Goal: Obtain resource: Obtain resource

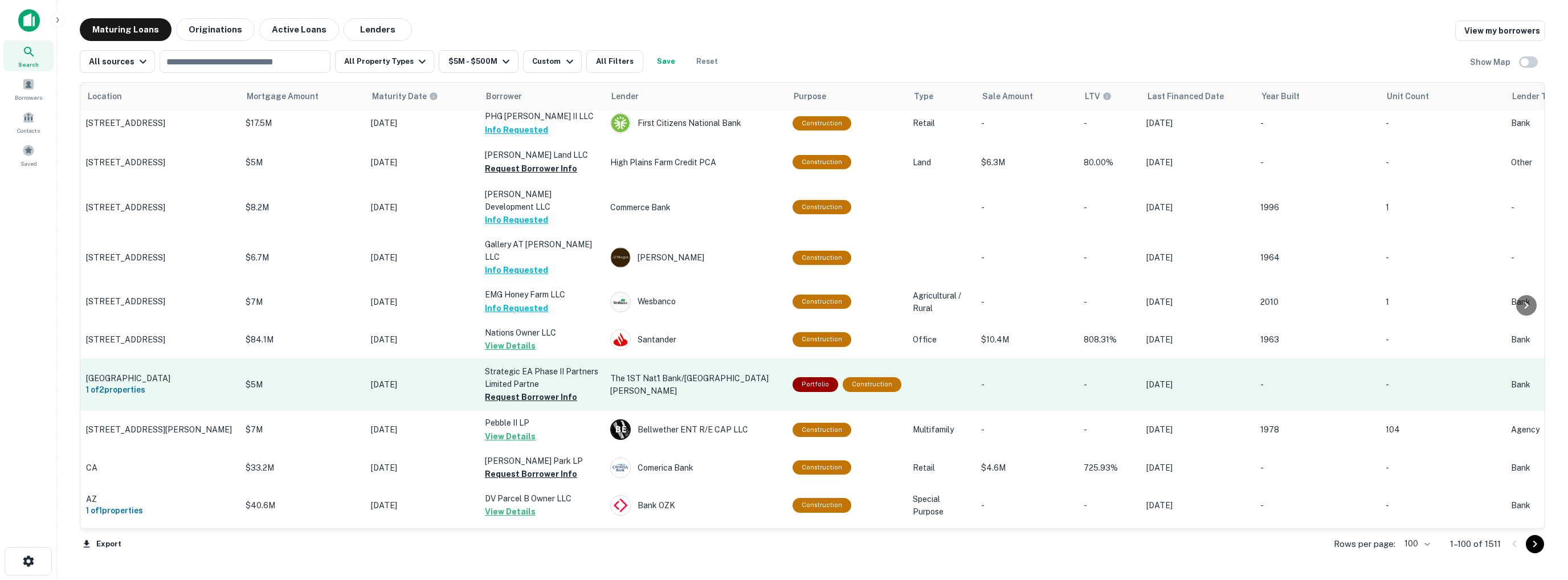
scroll to position [2910, 0]
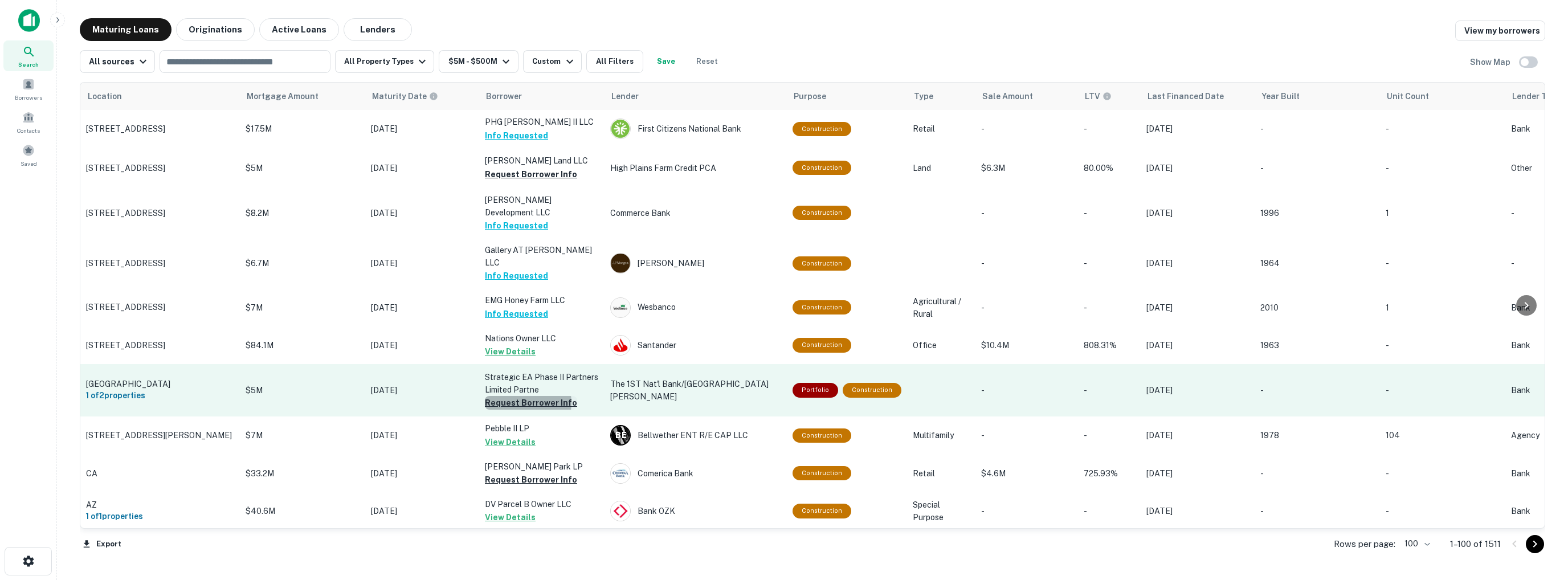
click at [521, 396] on button "Request Borrower Info" at bounding box center [531, 403] width 92 height 14
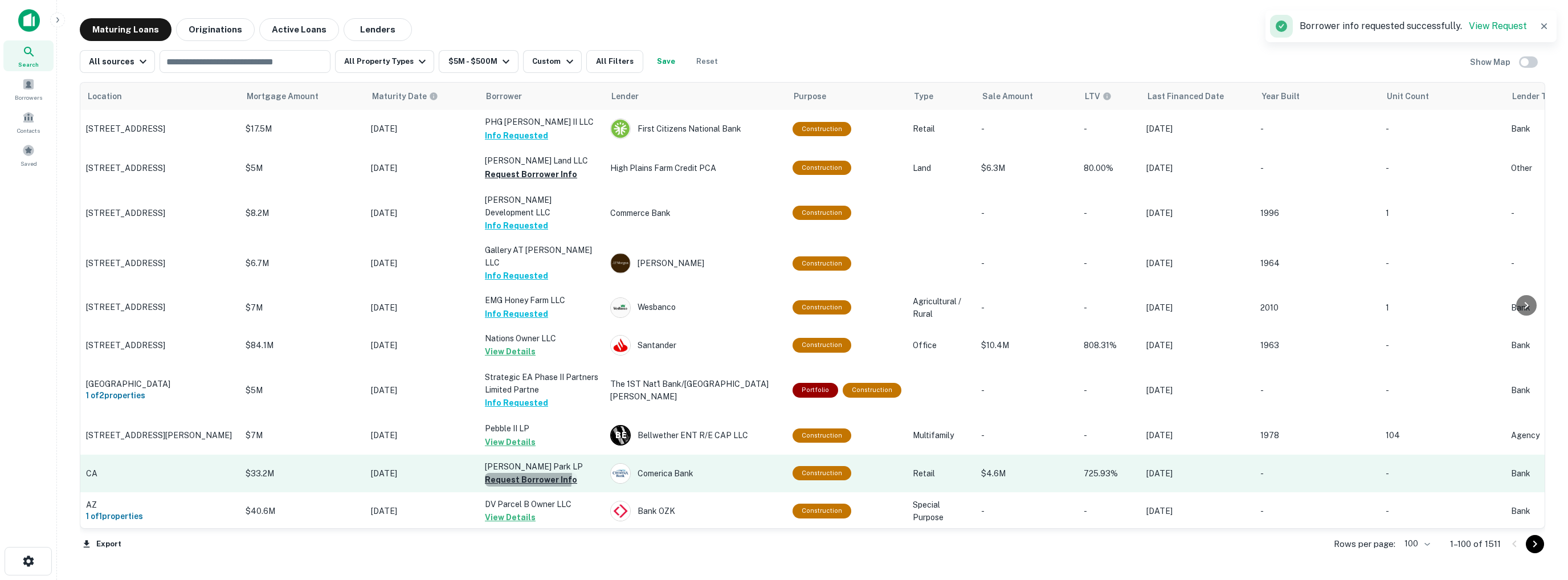
click at [519, 473] on button "Request Borrower Info" at bounding box center [531, 480] width 92 height 14
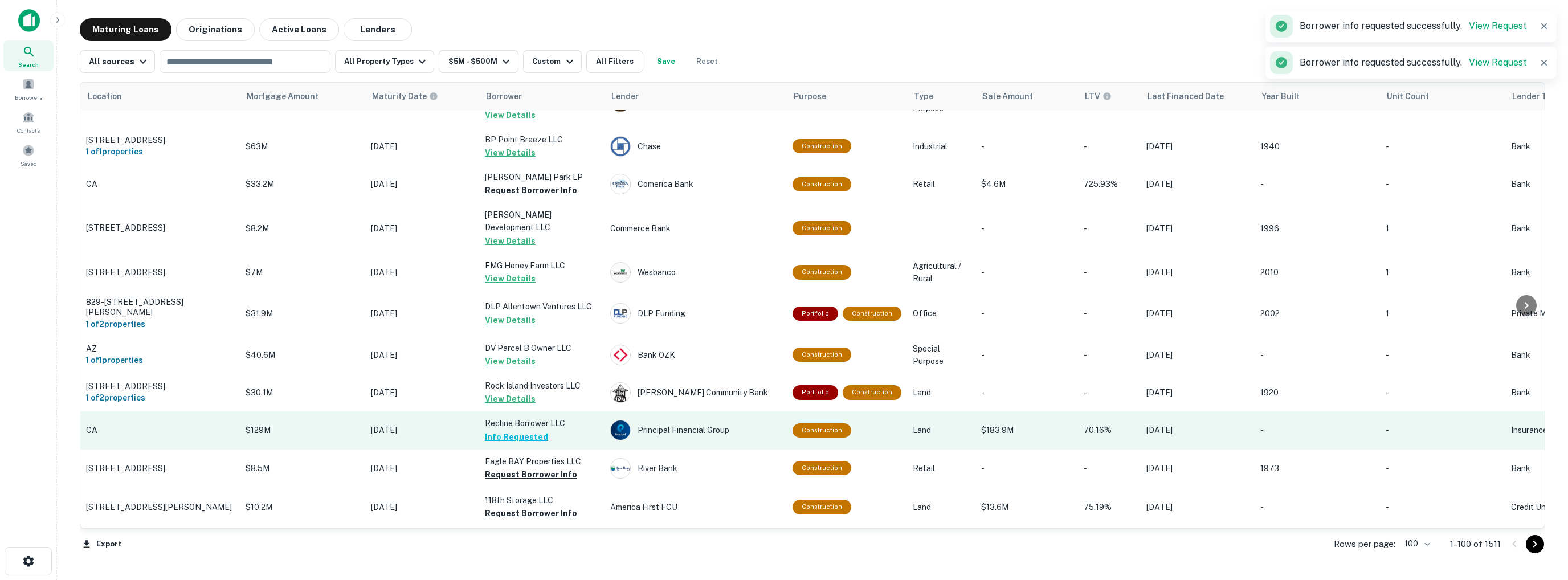
scroll to position [3081, 0]
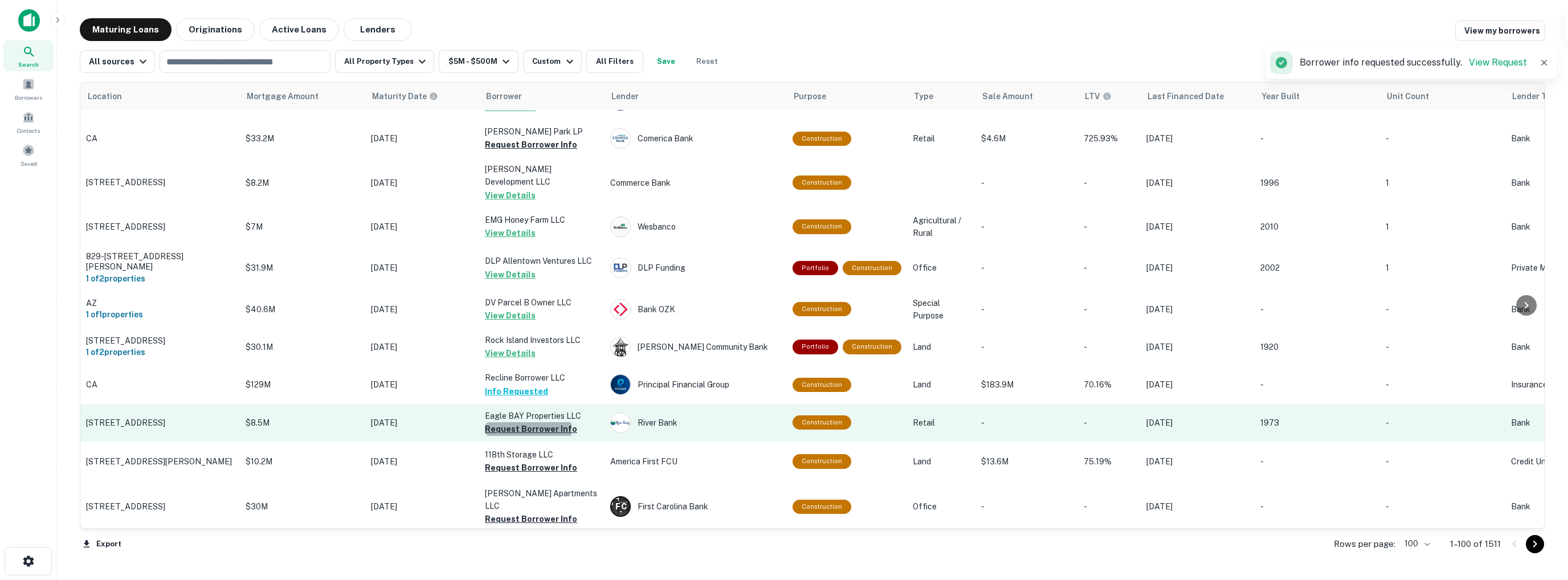
click at [517, 423] on button "Request Borrower Info" at bounding box center [531, 430] width 92 height 14
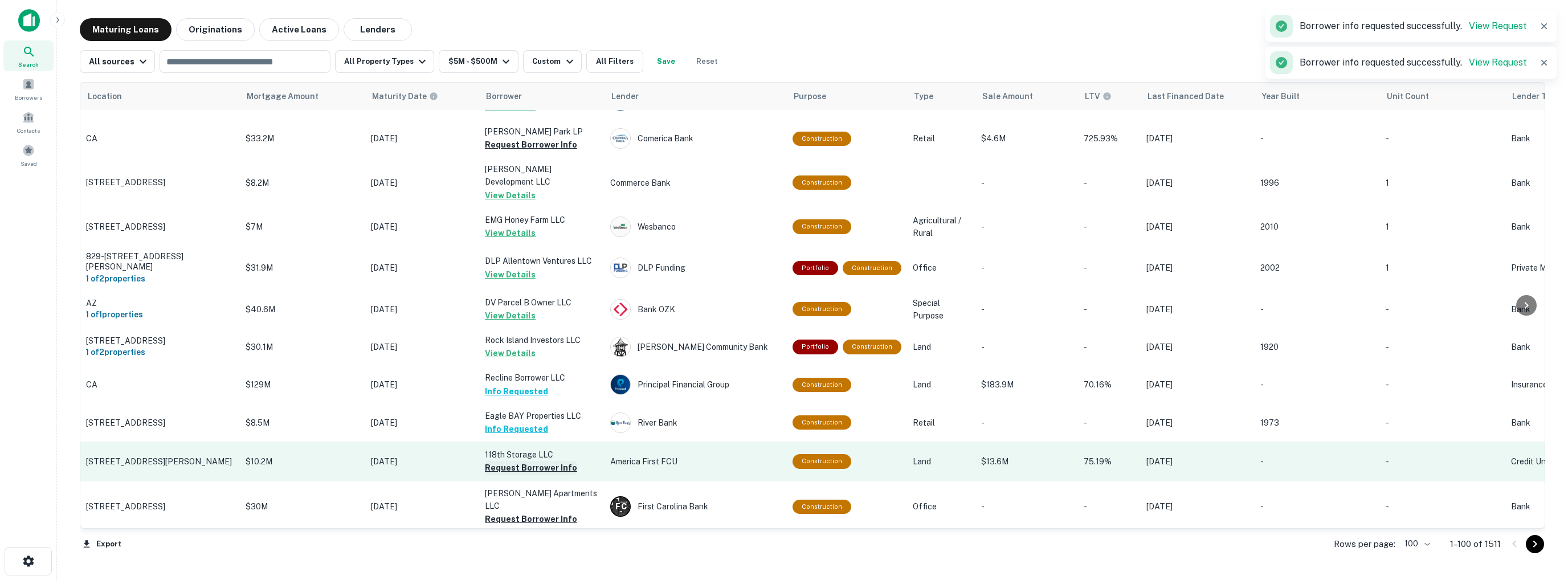
click at [517, 461] on button "Request Borrower Info" at bounding box center [531, 468] width 92 height 14
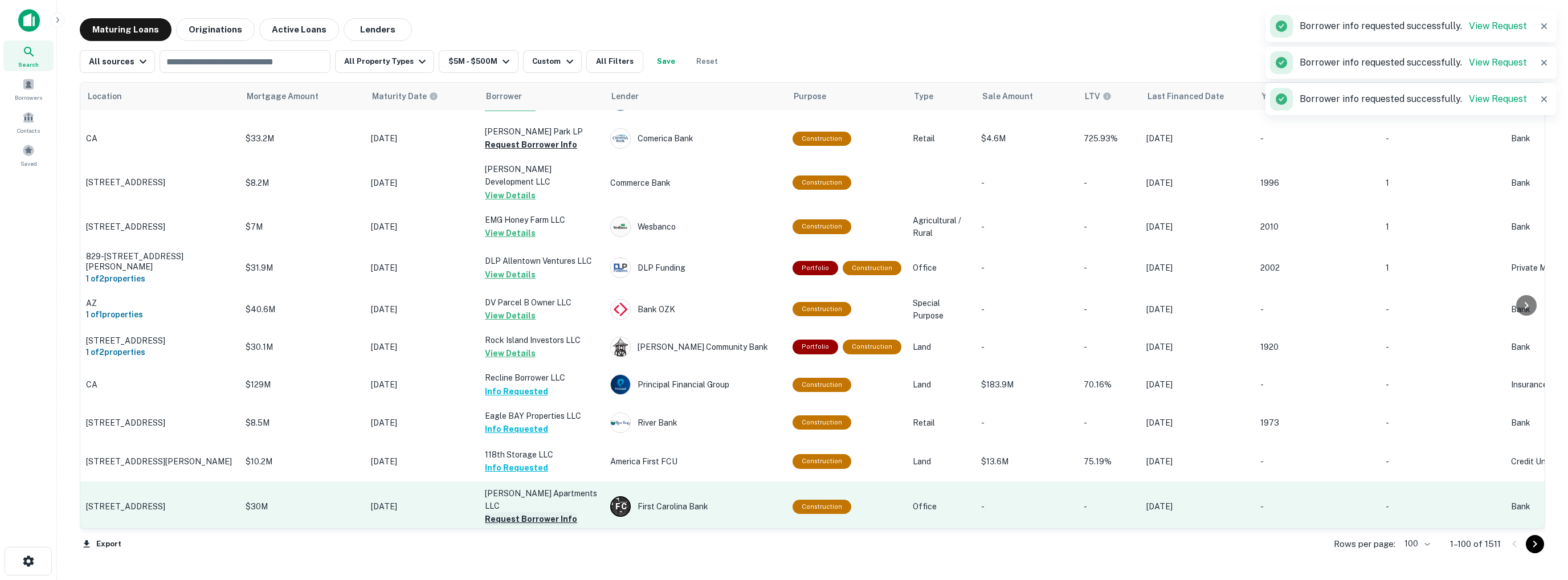
click at [518, 513] on button "Request Borrower Info" at bounding box center [531, 520] width 92 height 14
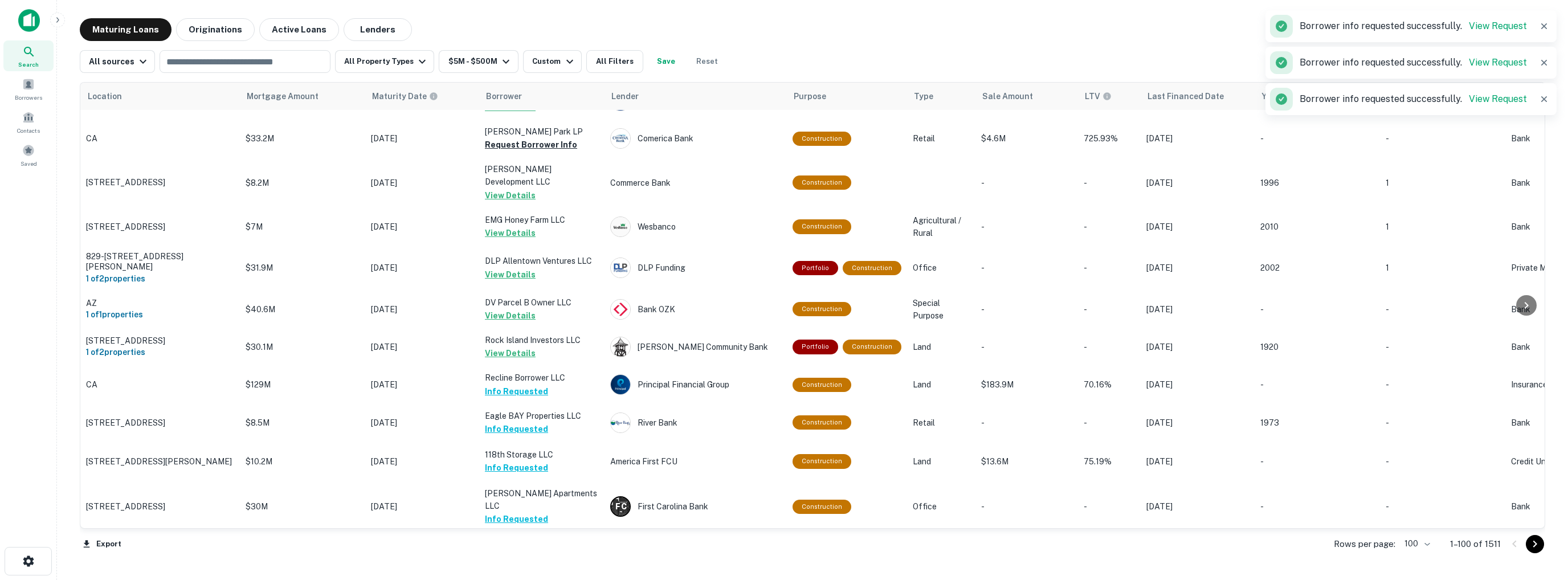
click at [516, 551] on button "Request Borrower Info" at bounding box center [531, 558] width 92 height 14
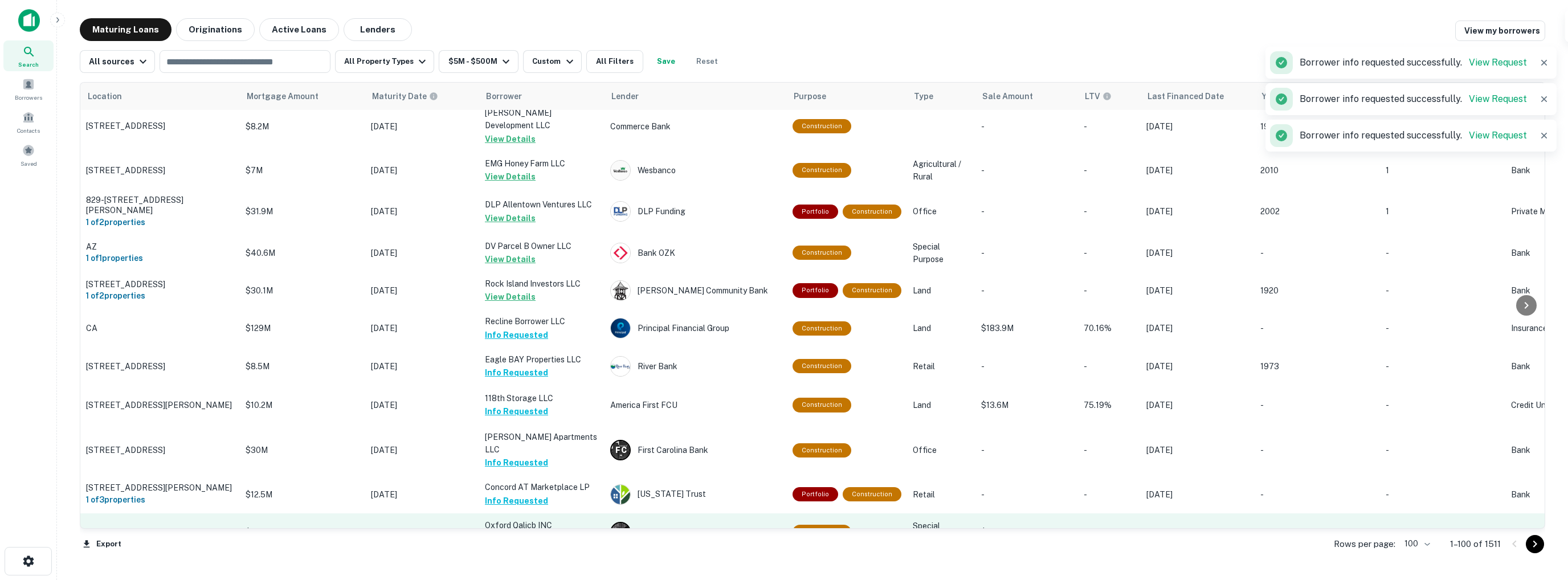
scroll to position [3138, 0]
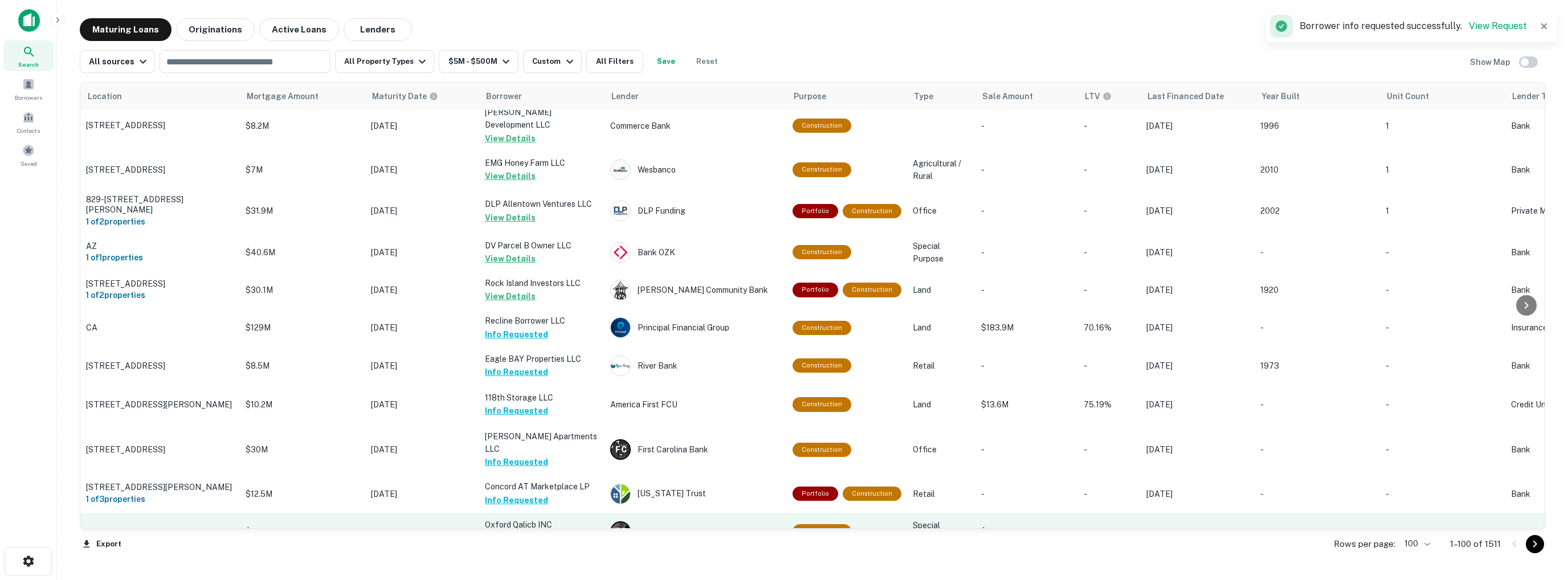
click at [508, 531] on button "Request Borrower Info" at bounding box center [531, 538] width 92 height 14
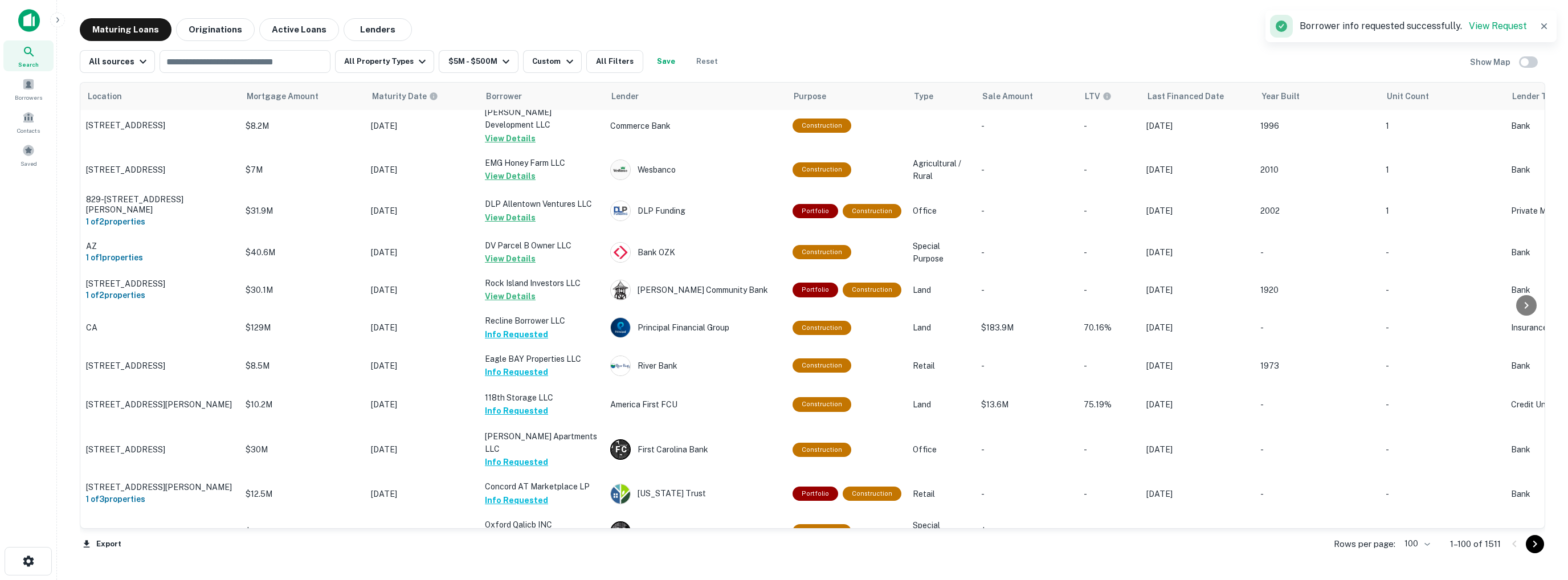
click at [524, 570] on button "Request Borrower Info" at bounding box center [531, 577] width 92 height 14
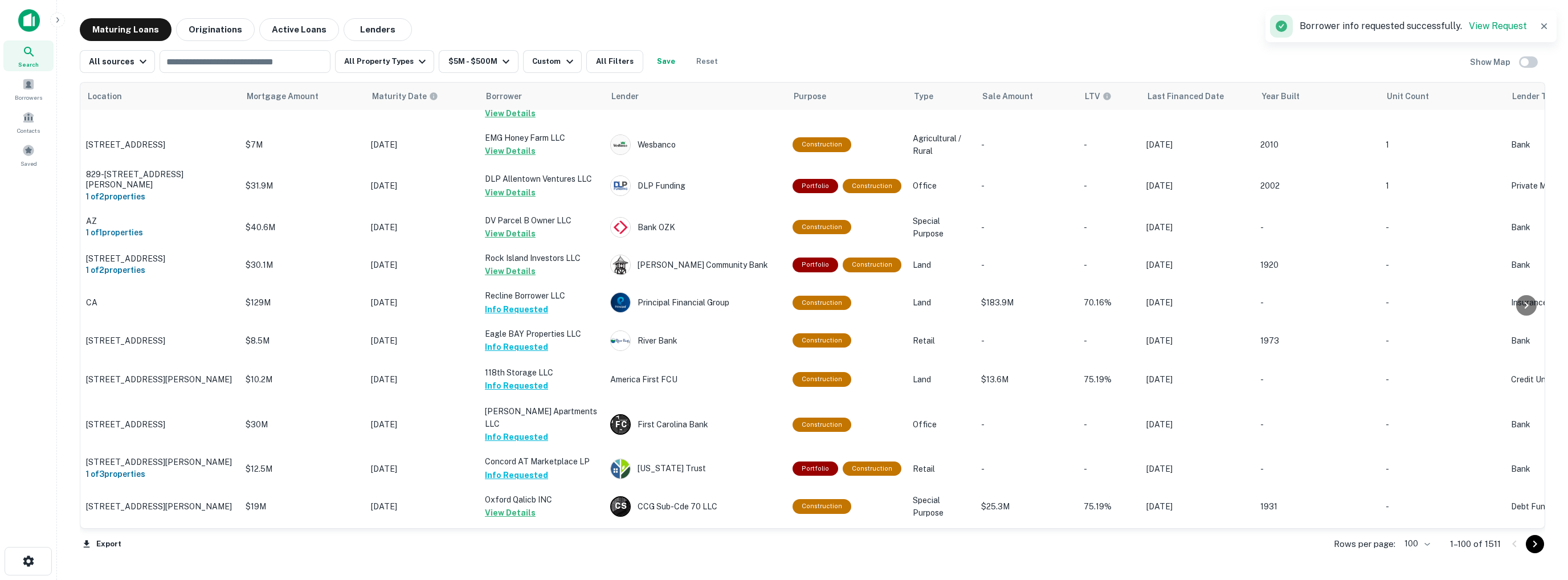
scroll to position [3196, 0]
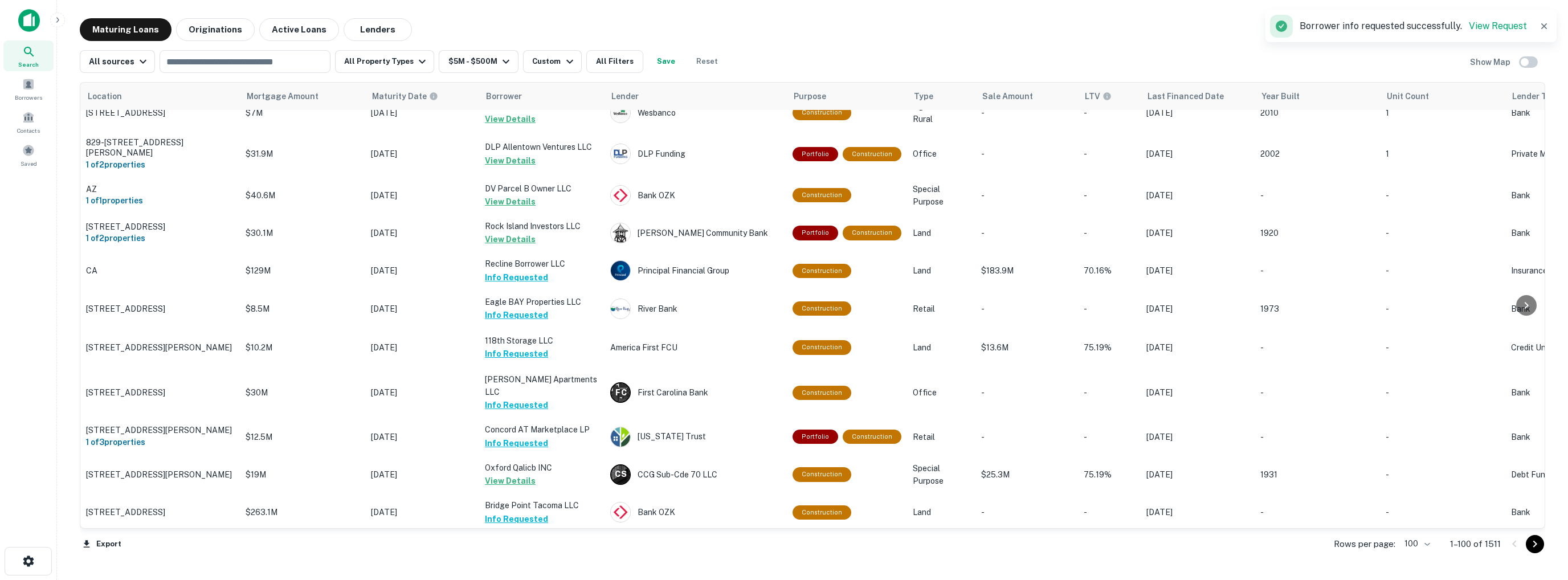
click at [507, 563] on button "Request Borrower Info" at bounding box center [531, 570] width 92 height 14
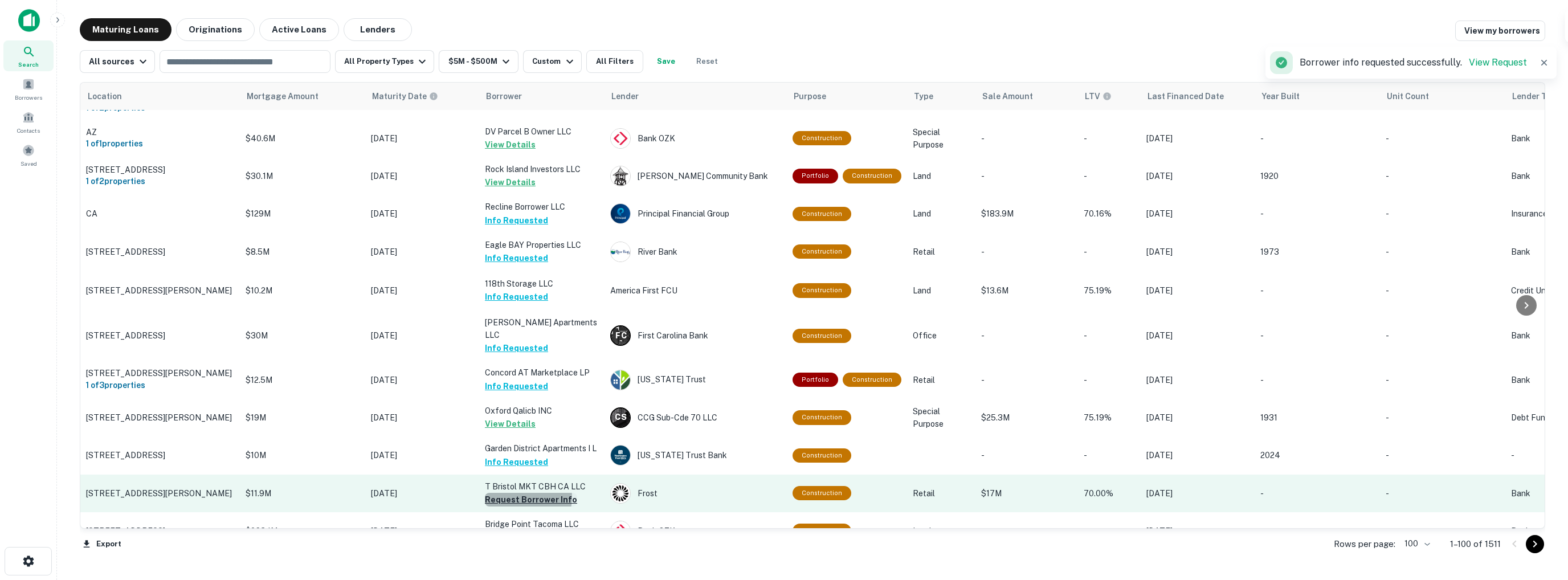
click at [524, 493] on button "Request Borrower Info" at bounding box center [531, 500] width 92 height 14
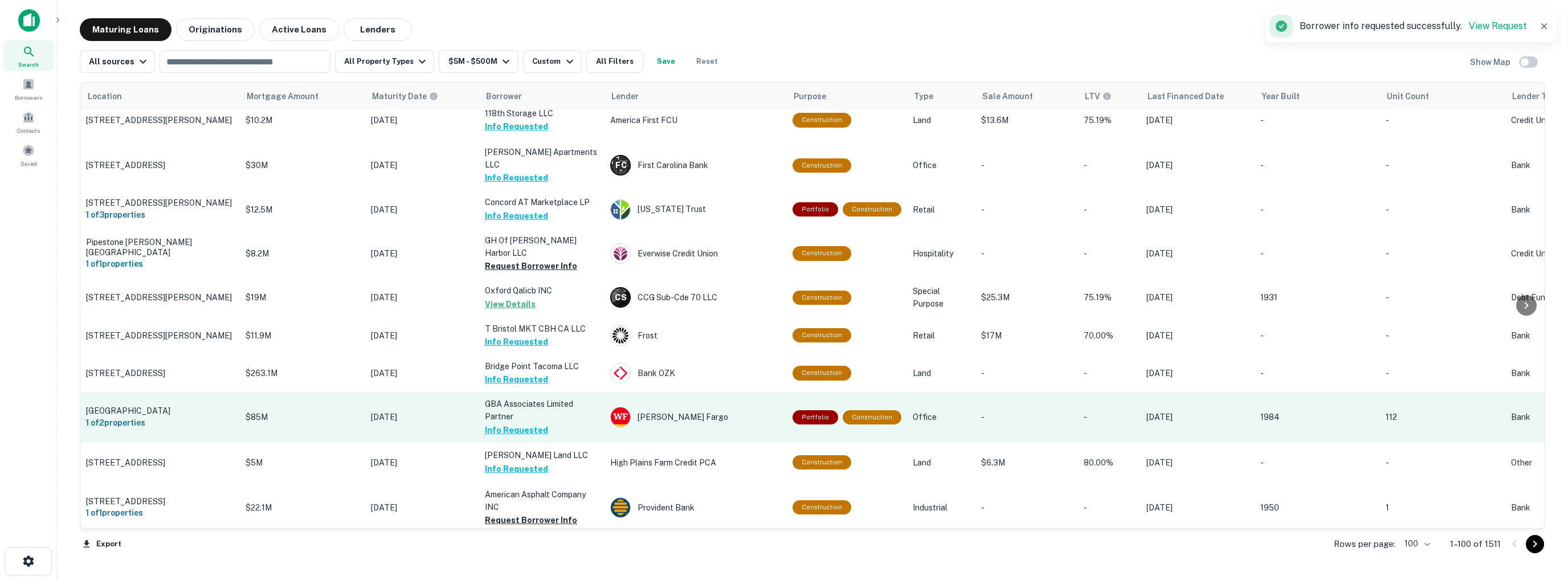
scroll to position [3423, 0]
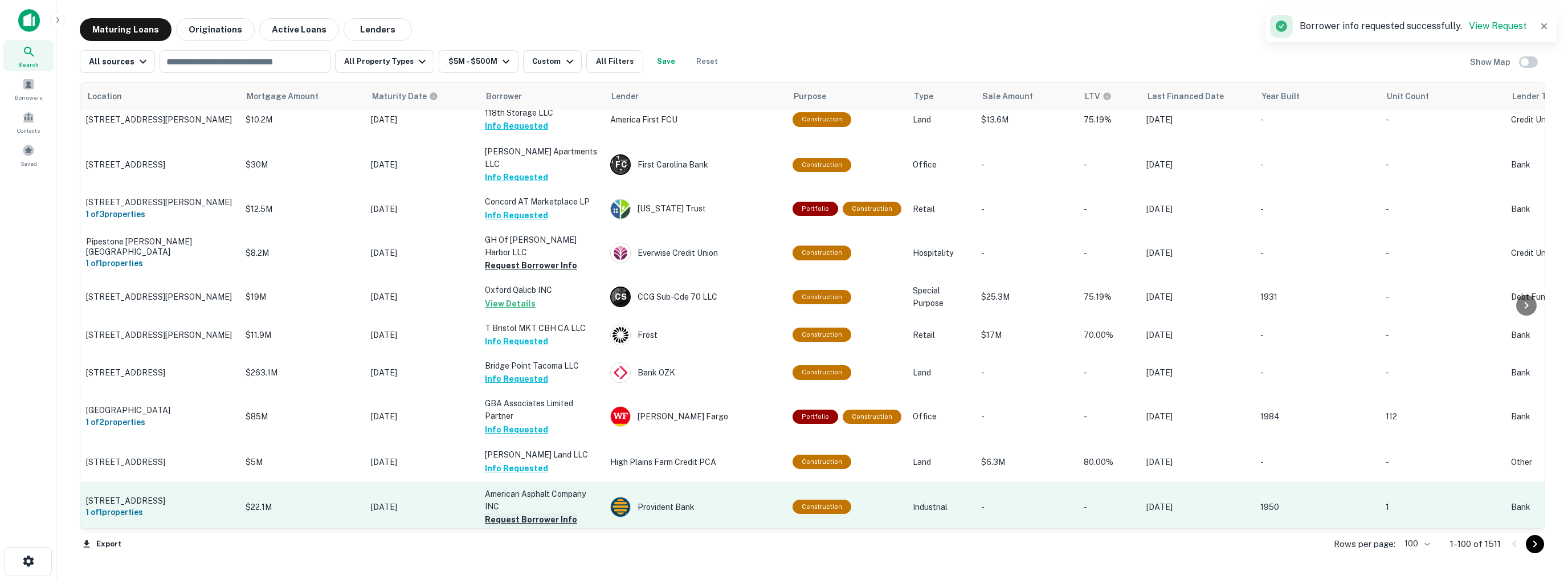
click at [517, 513] on button "Request Borrower Info" at bounding box center [531, 520] width 92 height 14
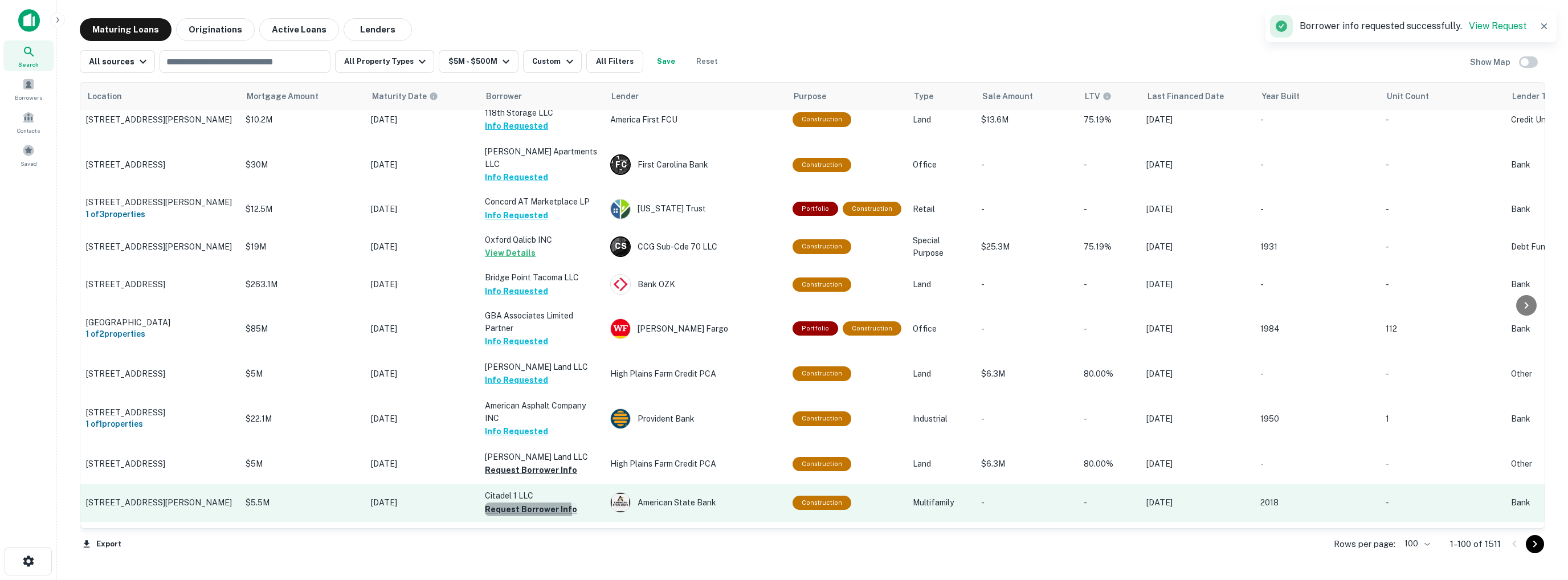
click at [519, 503] on button "Request Borrower Info" at bounding box center [531, 510] width 92 height 14
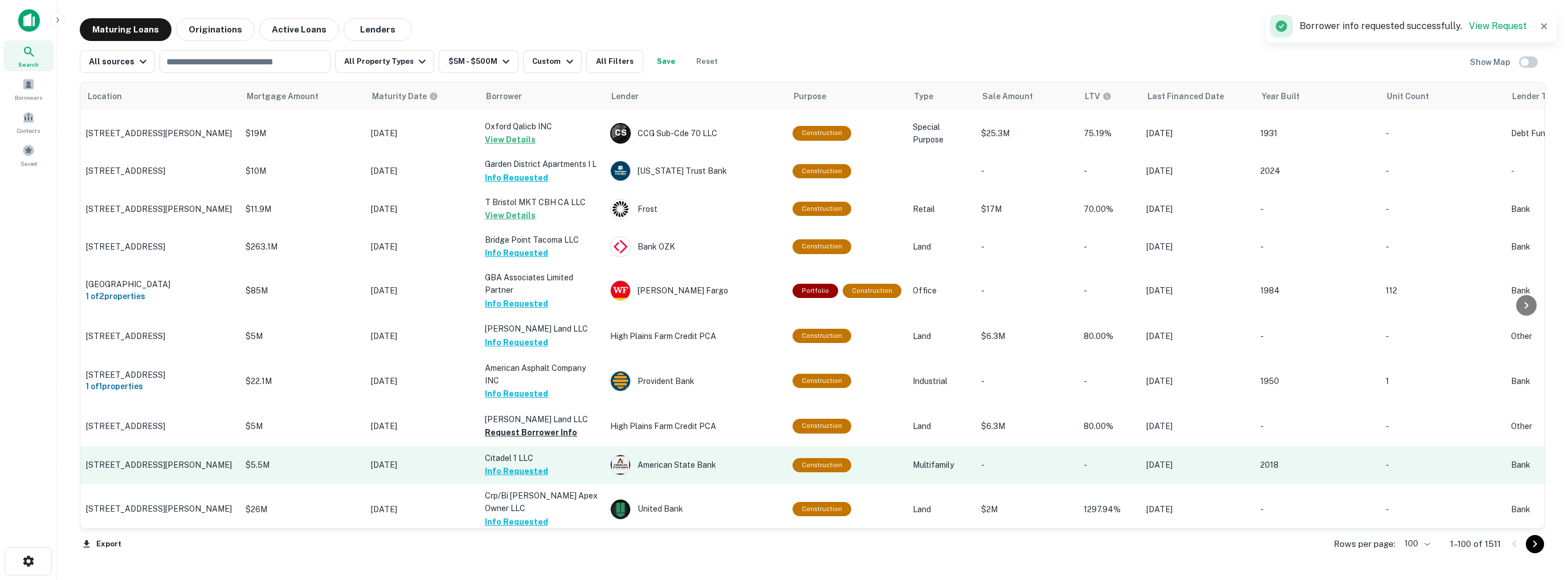
scroll to position [3538, 0]
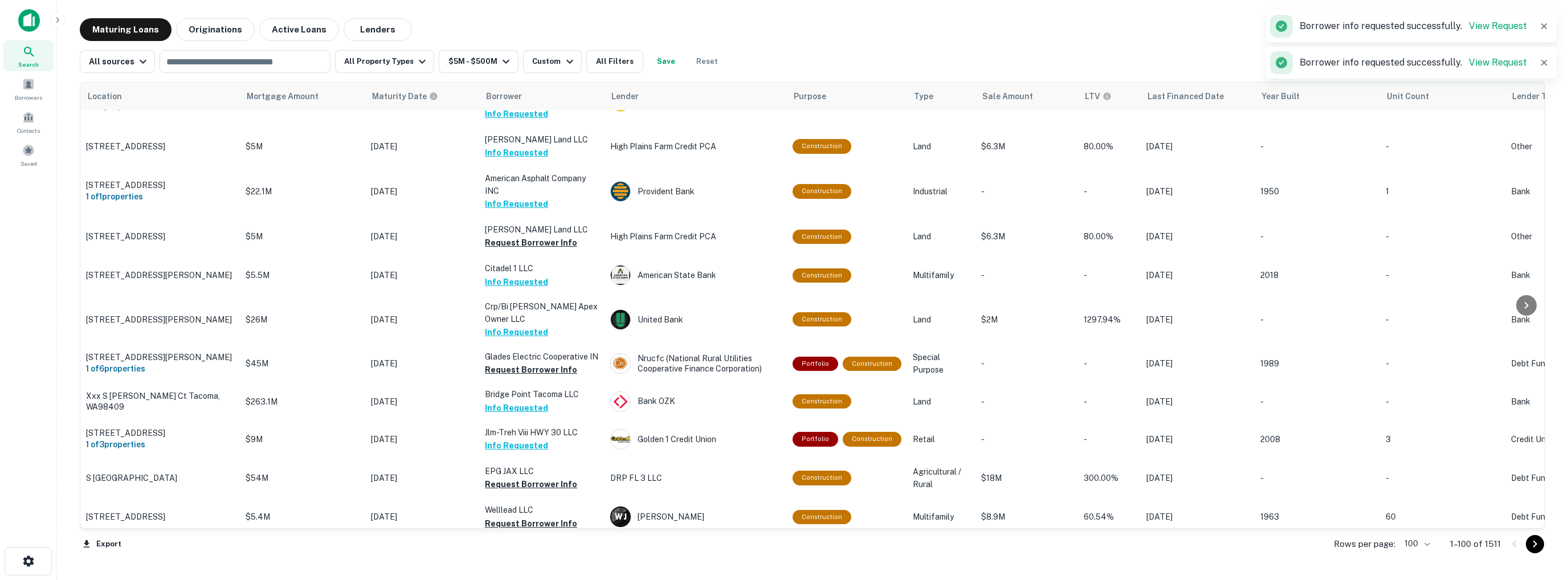
scroll to position [3651, 0]
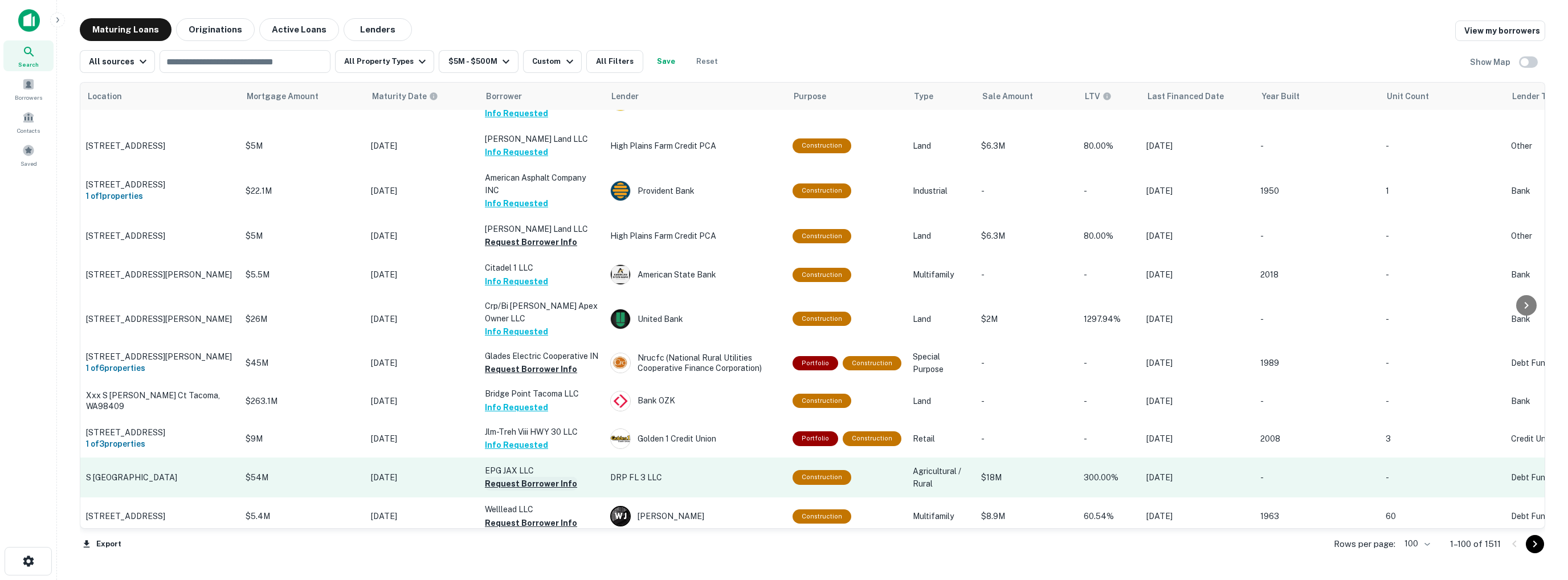
click at [517, 477] on button "Request Borrower Info" at bounding box center [531, 484] width 92 height 14
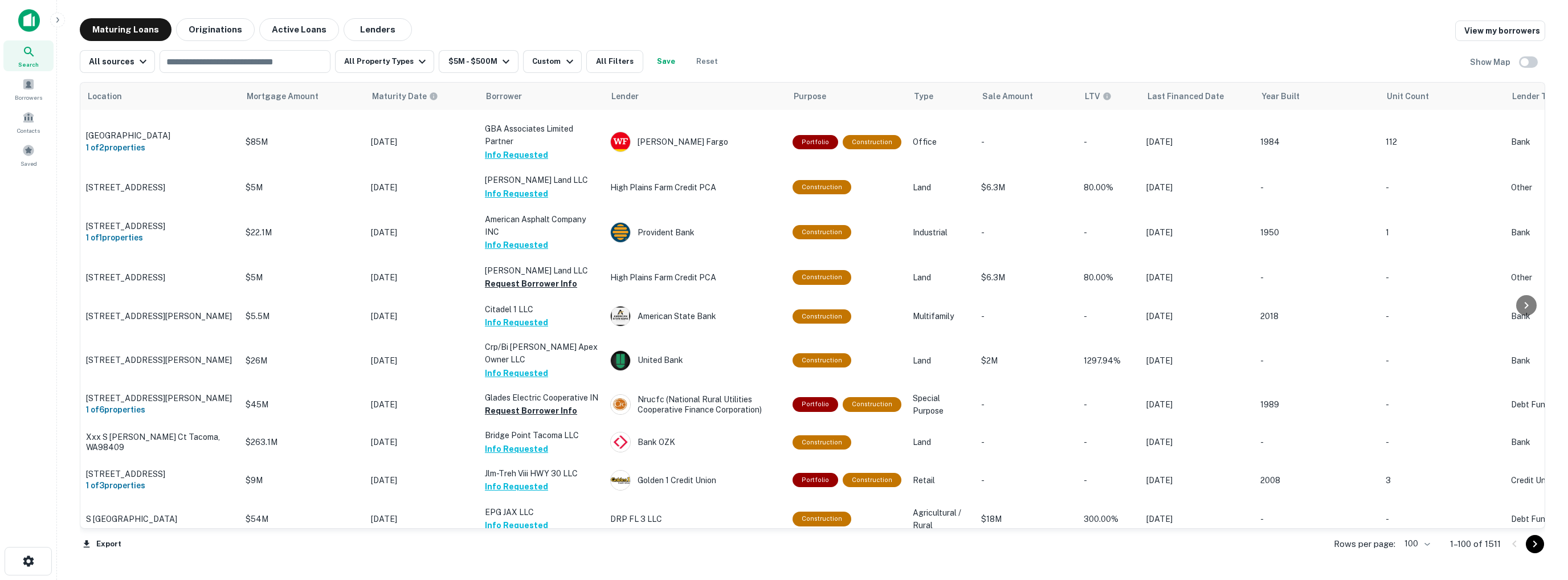
scroll to position [3693, 0]
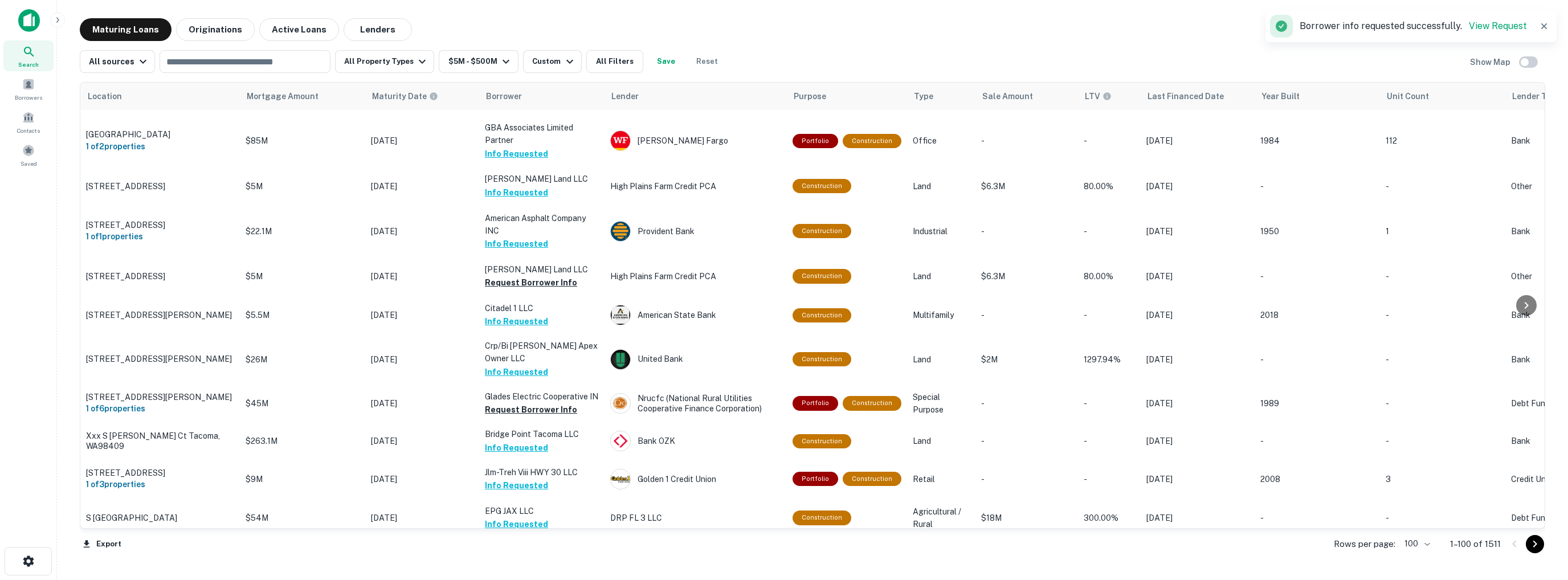
scroll to position [3705, 0]
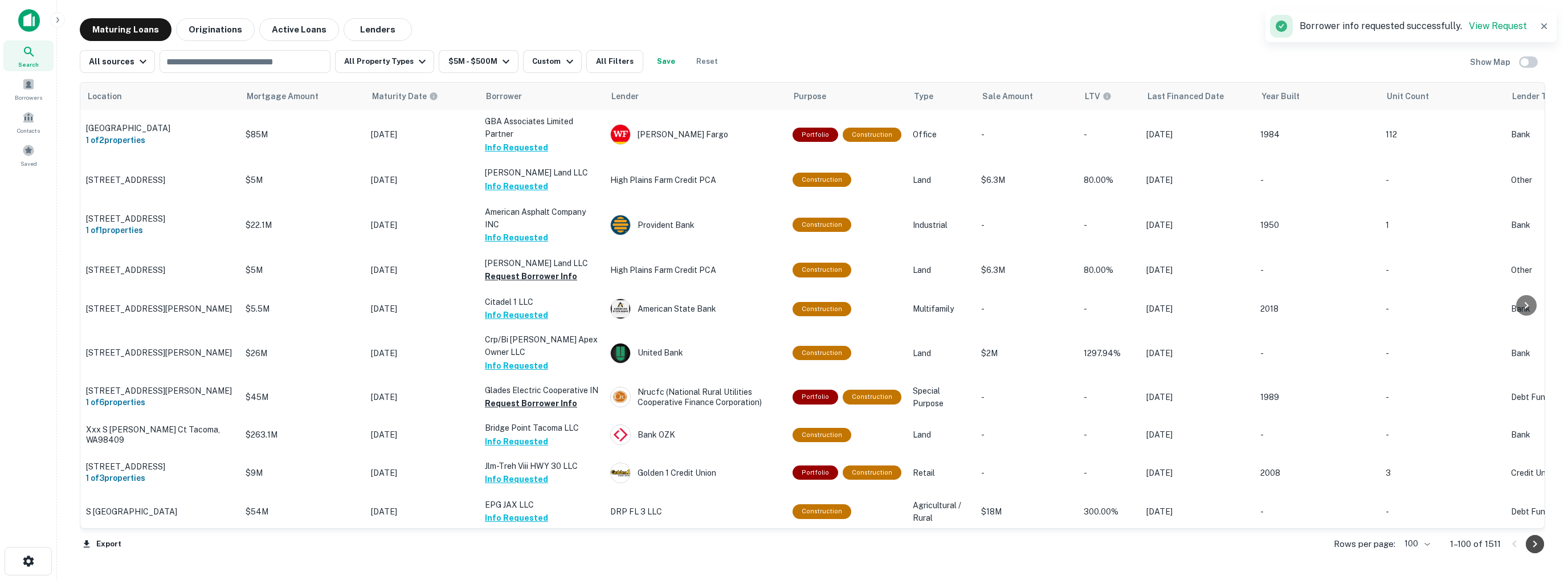
click at [1533, 544] on icon "Go to next page" at bounding box center [1535, 545] width 14 height 14
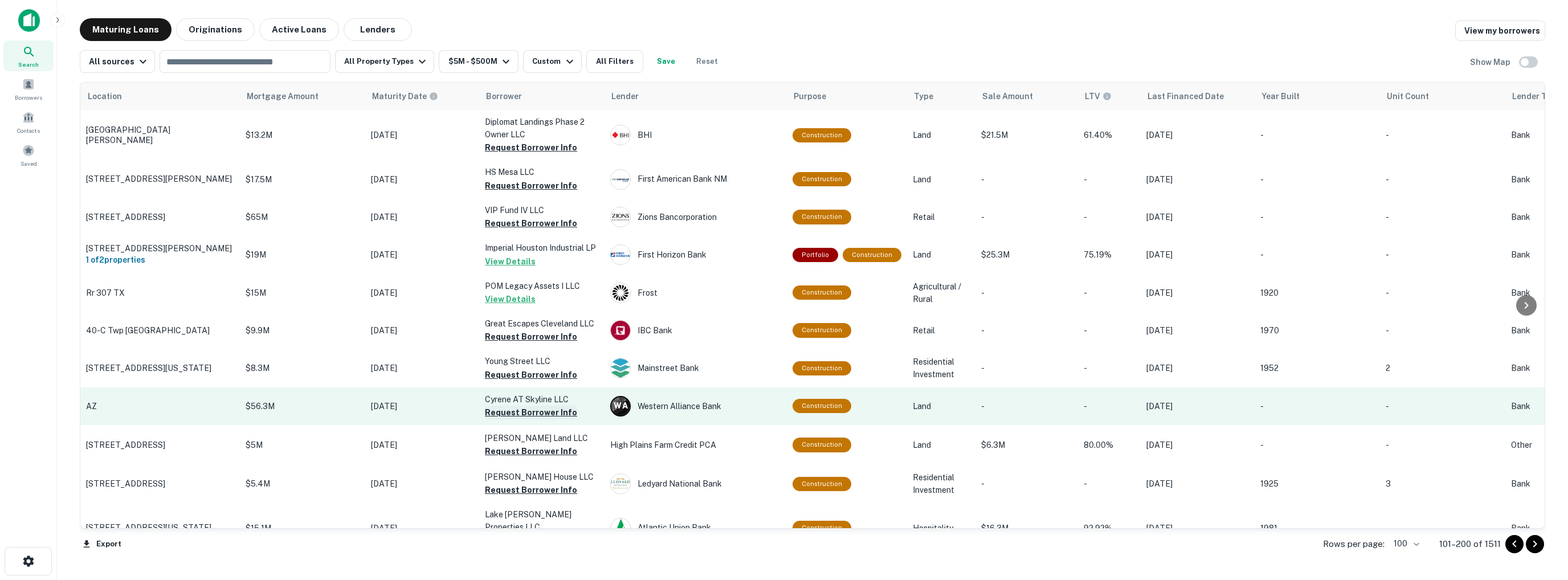
click at [514, 418] on button "Request Borrower Info" at bounding box center [531, 412] width 92 height 14
